Goal: Navigation & Orientation: Find specific page/section

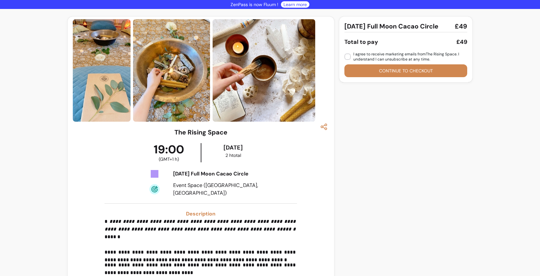
scroll to position [645, 0]
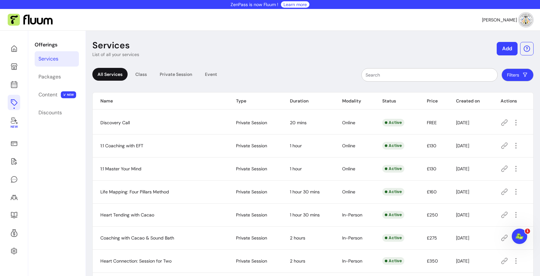
scroll to position [31, 0]
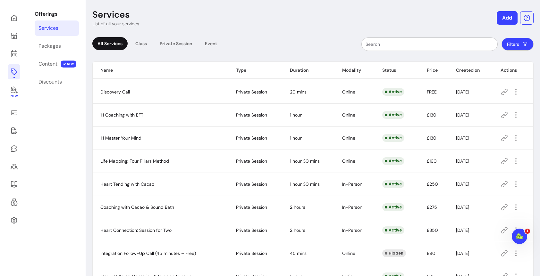
click at [503, 92] on icon at bounding box center [504, 92] width 6 height 6
